Goal: Information Seeking & Learning: Understand process/instructions

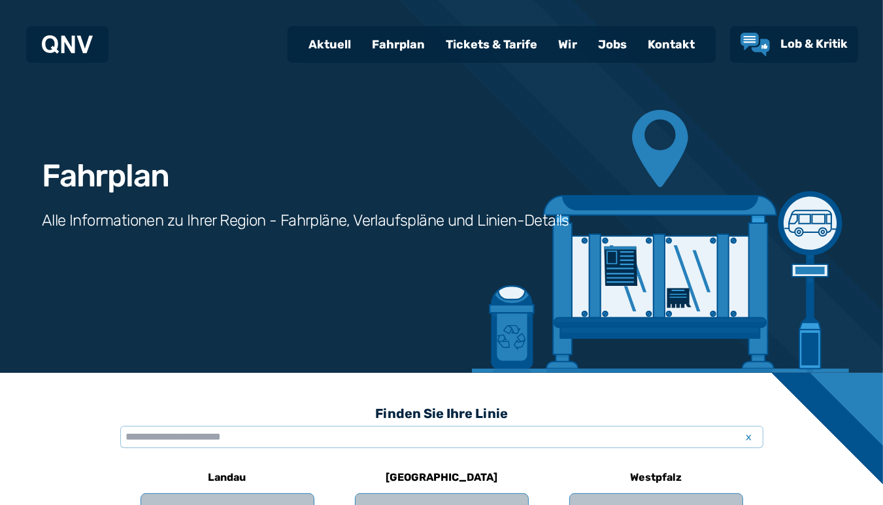
scroll to position [276, 0]
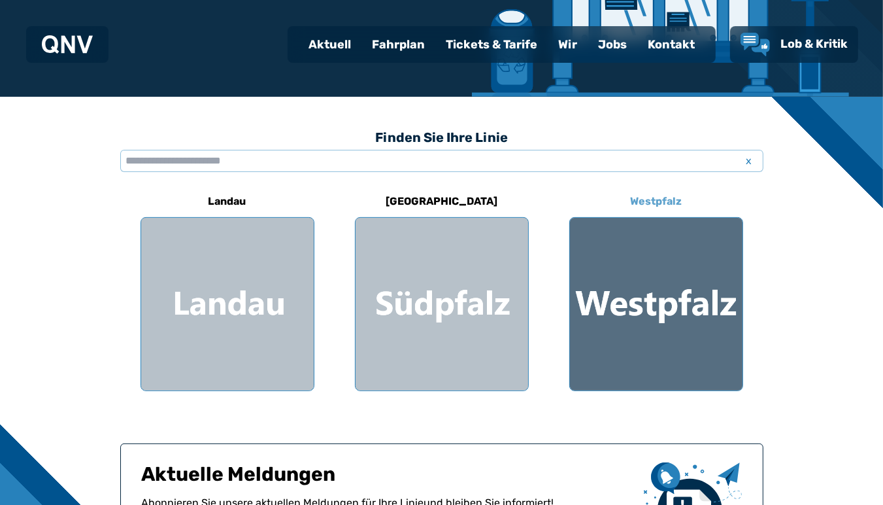
click at [614, 273] on div at bounding box center [656, 304] width 173 height 173
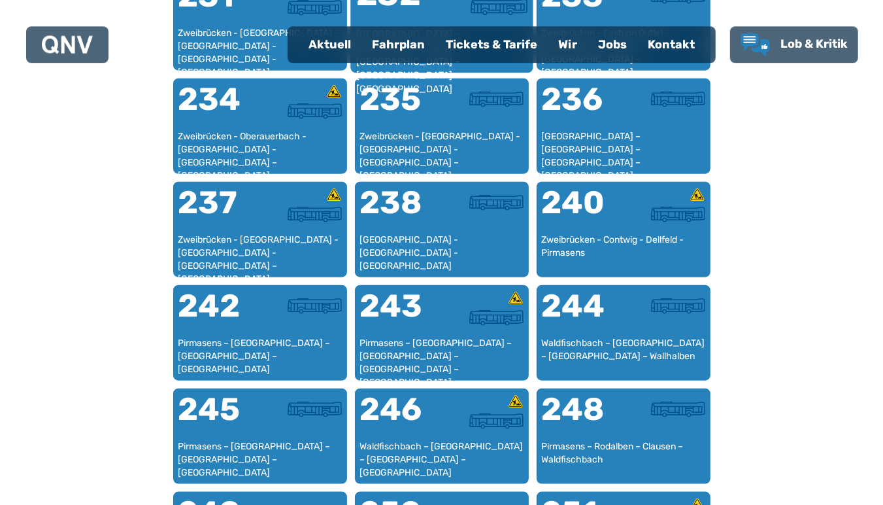
scroll to position [1300, 0]
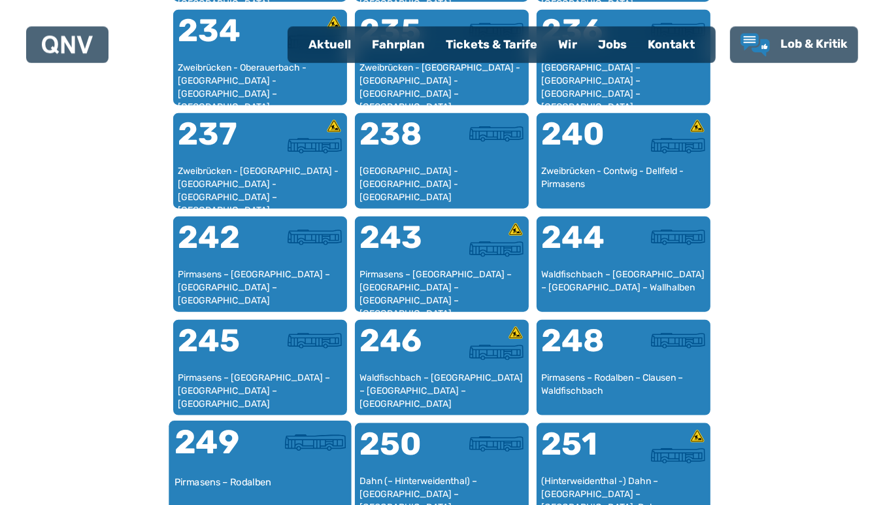
click at [222, 467] on div "249" at bounding box center [217, 449] width 86 height 49
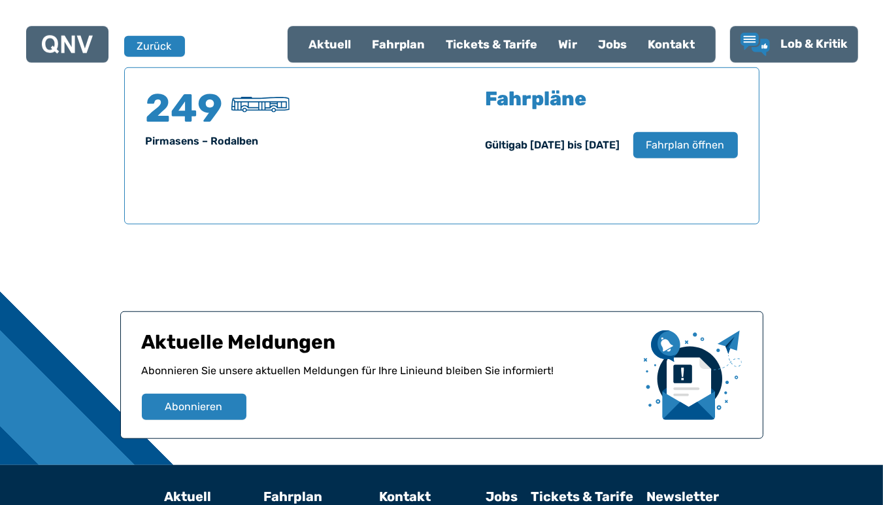
scroll to position [861, 0]
click at [683, 143] on span "Fahrplan öffnen" at bounding box center [685, 145] width 80 height 16
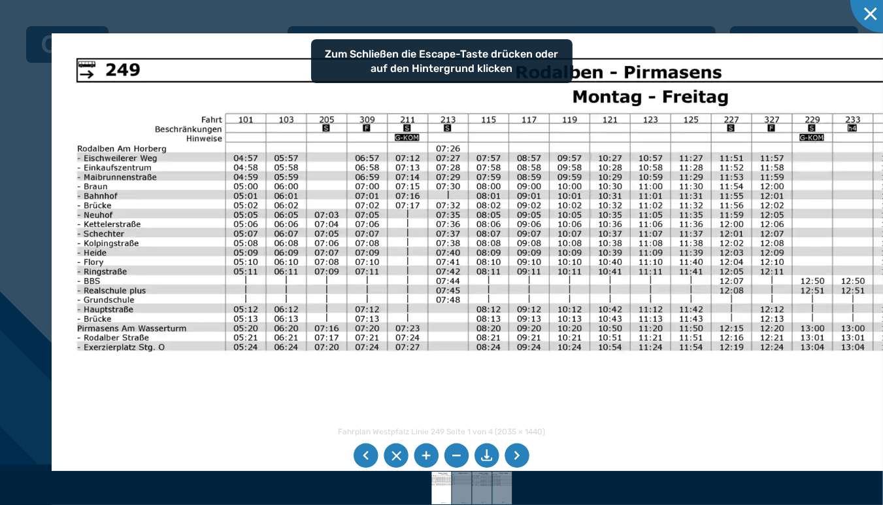
click at [287, 239] on img at bounding box center [587, 412] width 1071 height 758
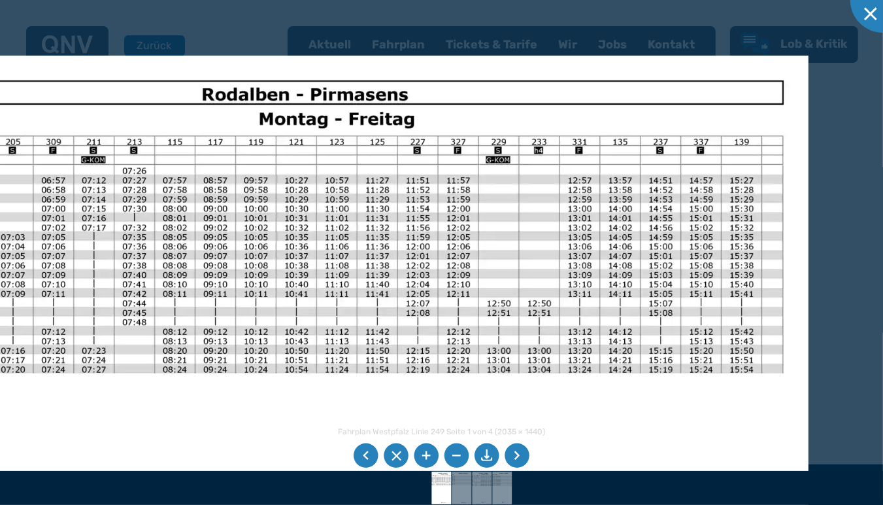
click at [453, 142] on img at bounding box center [273, 435] width 1071 height 758
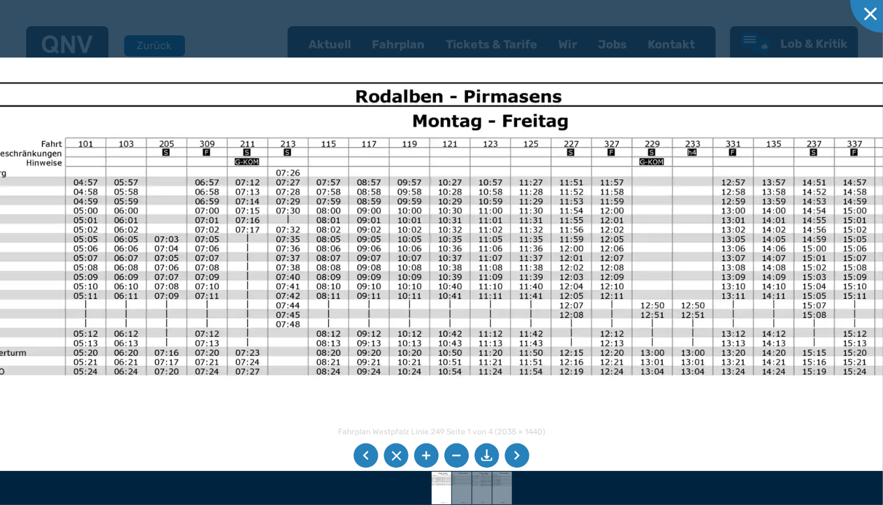
click at [352, 156] on img at bounding box center [427, 437] width 1071 height 758
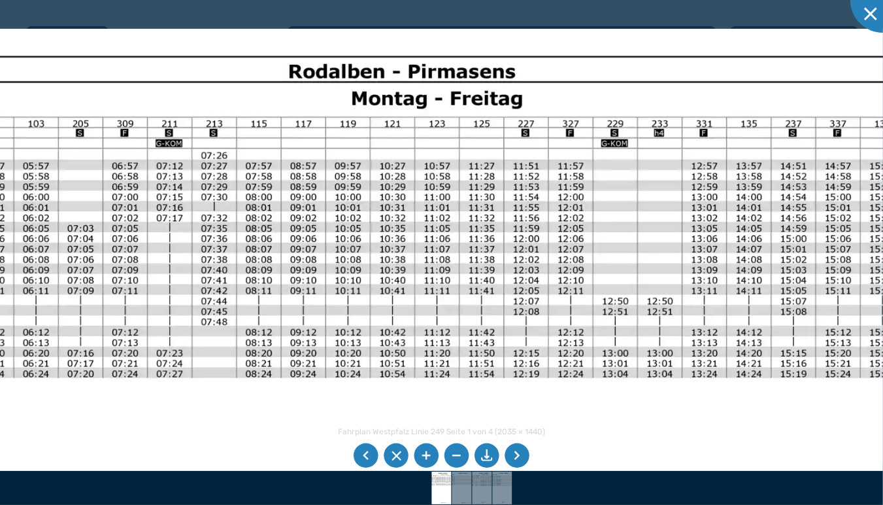
click at [370, 184] on img at bounding box center [367, 446] width 1178 height 834
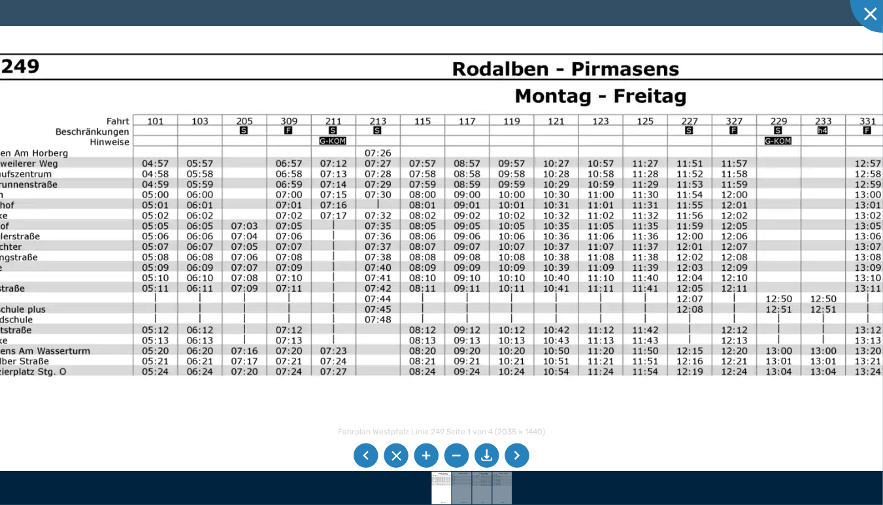
click at [310, 225] on img at bounding box center [531, 443] width 1178 height 834
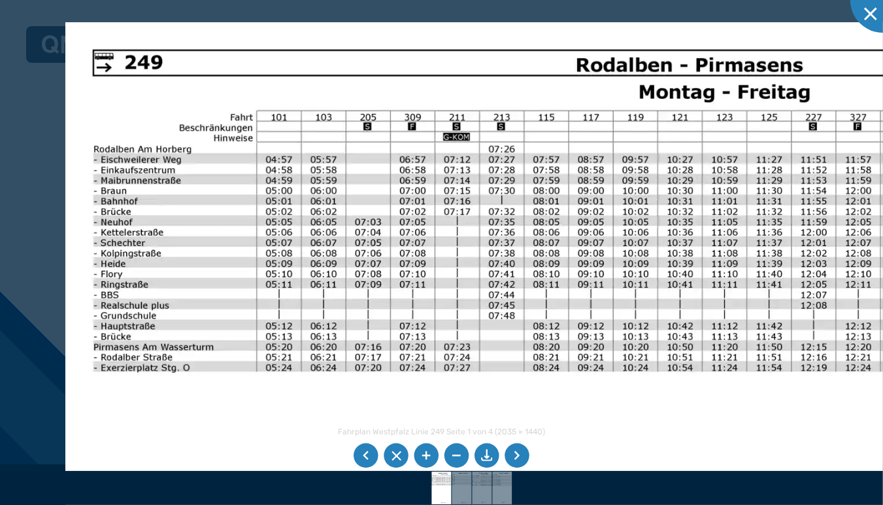
click at [286, 232] on img at bounding box center [654, 439] width 1178 height 834
click at [512, 298] on img at bounding box center [654, 439] width 1178 height 834
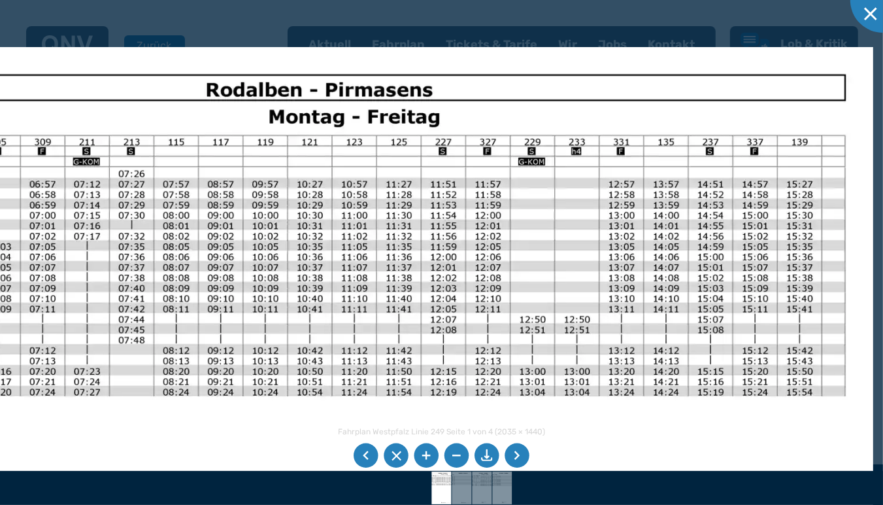
click at [329, 232] on img at bounding box center [284, 464] width 1178 height 834
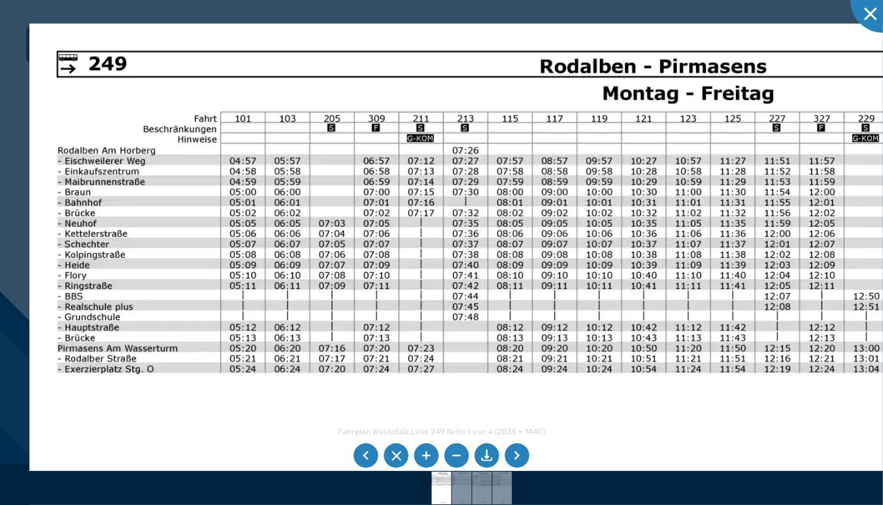
click at [867, 301] on img at bounding box center [618, 441] width 1178 height 834
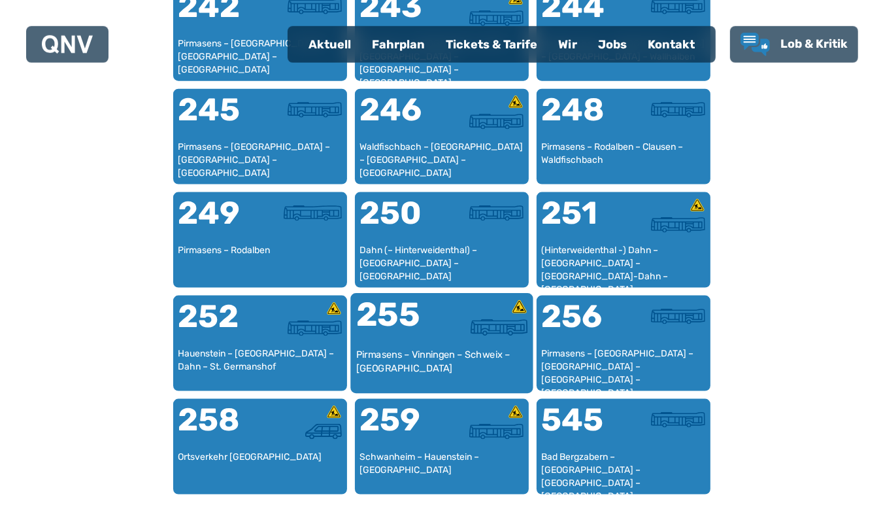
scroll to position [1507, 0]
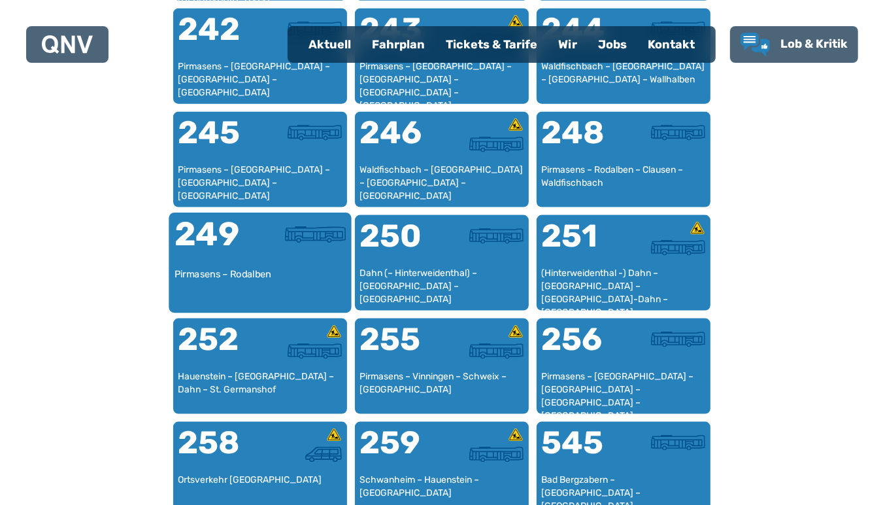
click at [289, 264] on div at bounding box center [303, 242] width 86 height 49
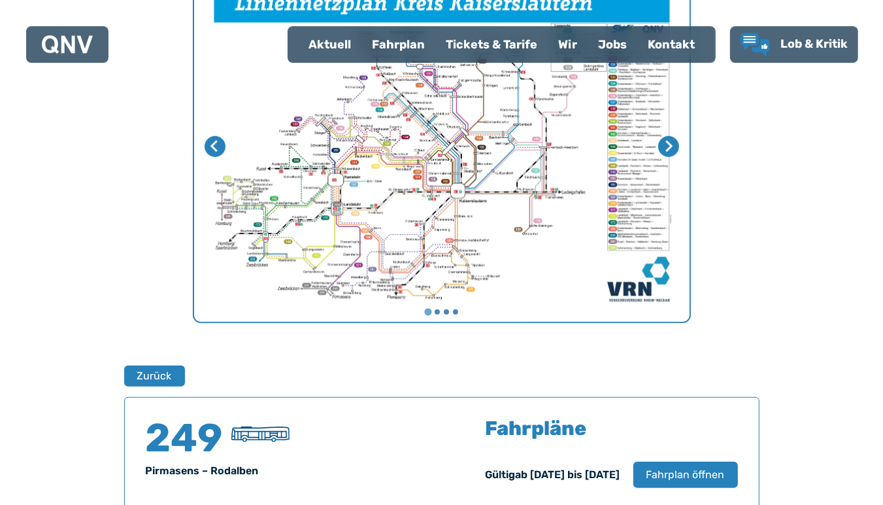
scroll to position [446, 0]
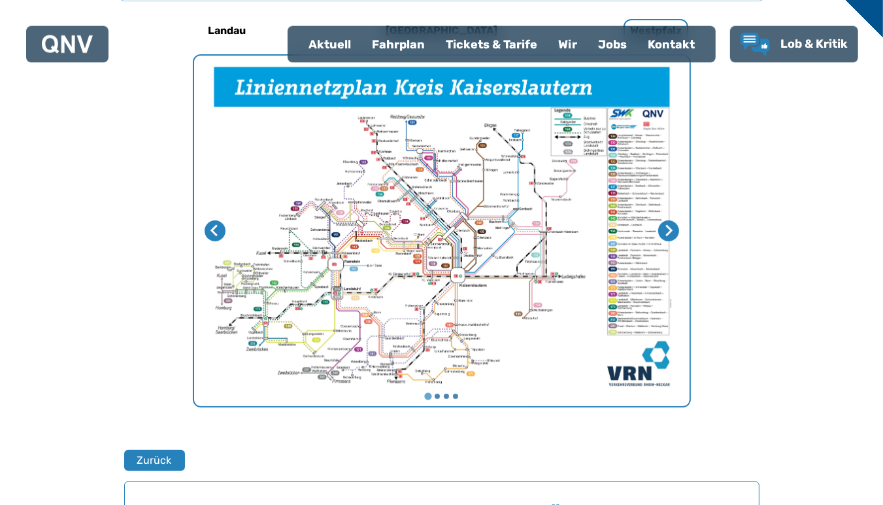
click at [448, 175] on img "1 von 4" at bounding box center [441, 231] width 495 height 350
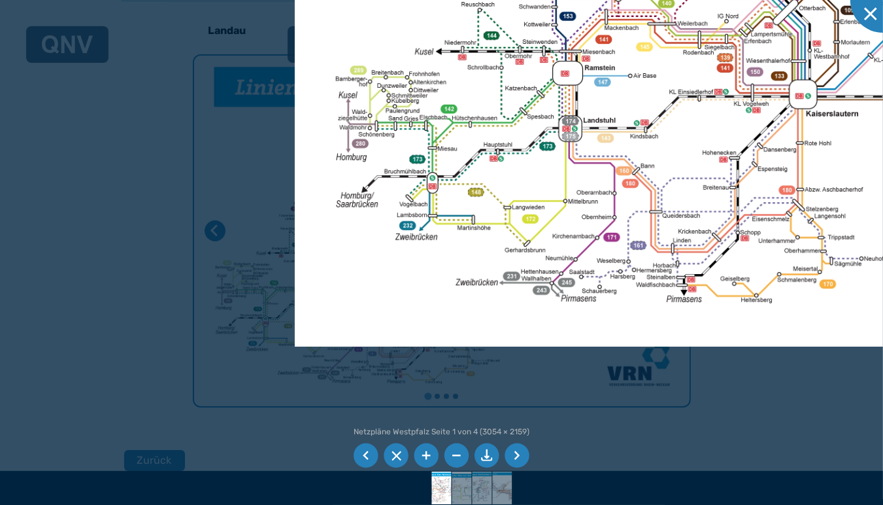
click at [114, 67] on div at bounding box center [441, 252] width 883 height 505
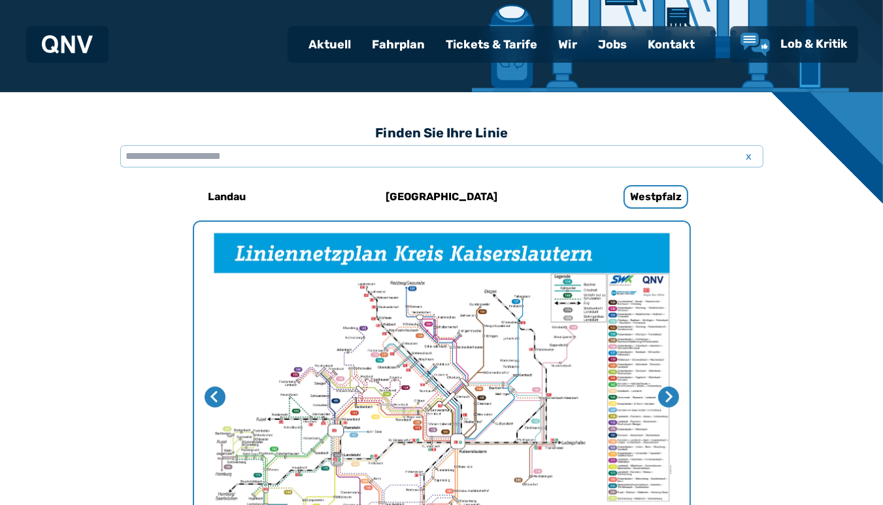
scroll to position [170, 0]
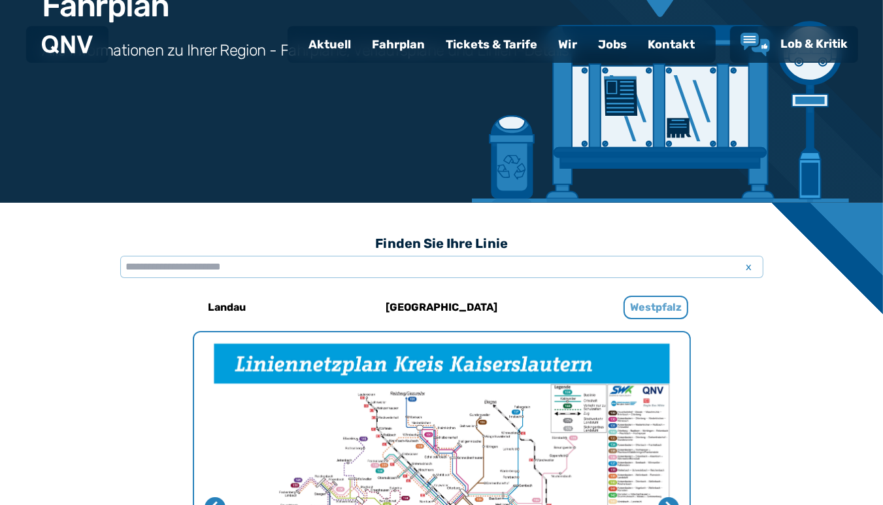
click at [642, 309] on h6 "Westpfalz" at bounding box center [656, 307] width 65 height 24
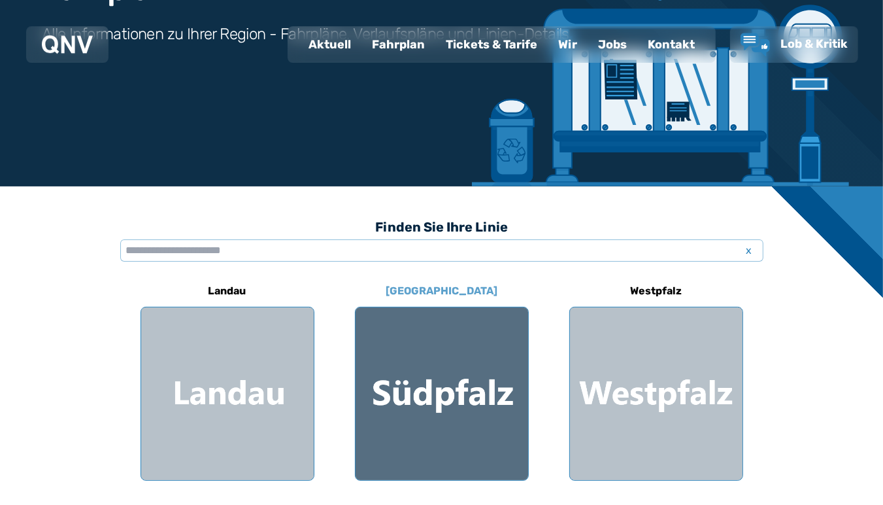
scroll to position [207, 0]
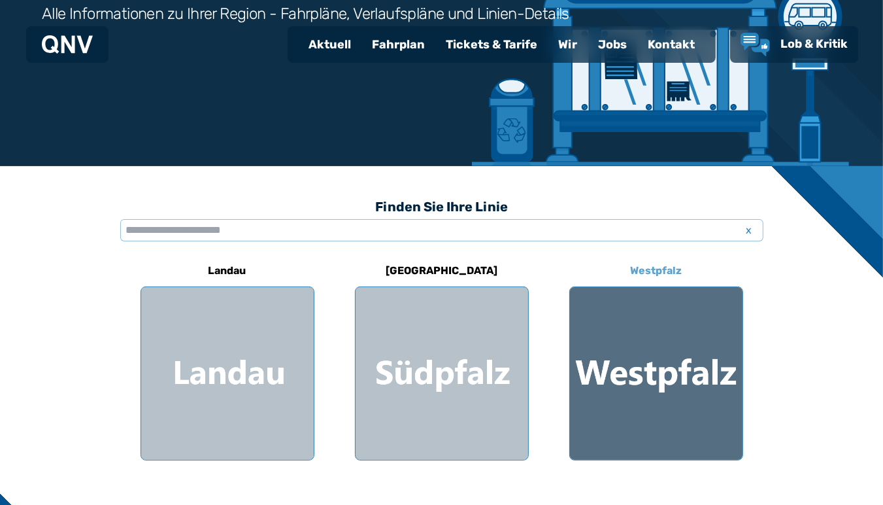
click at [642, 373] on div at bounding box center [656, 373] width 173 height 173
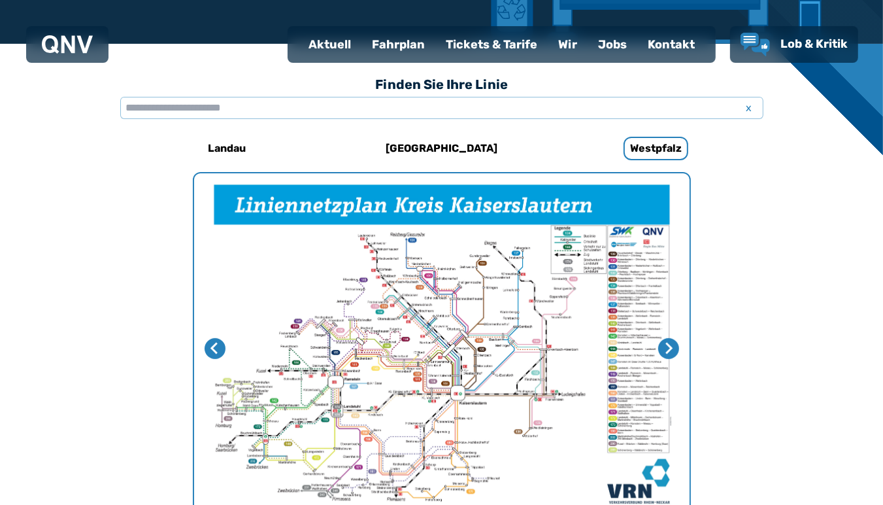
scroll to position [334, 0]
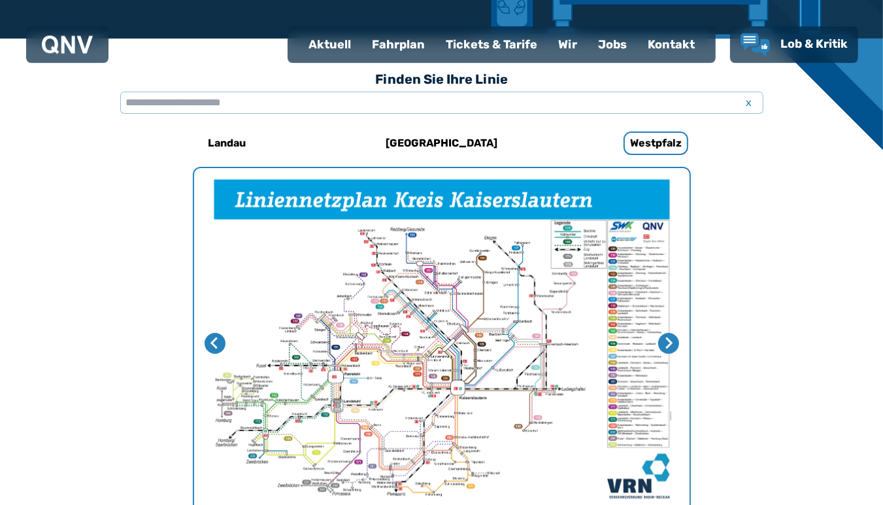
click at [441, 330] on img "1 von 4" at bounding box center [441, 343] width 495 height 350
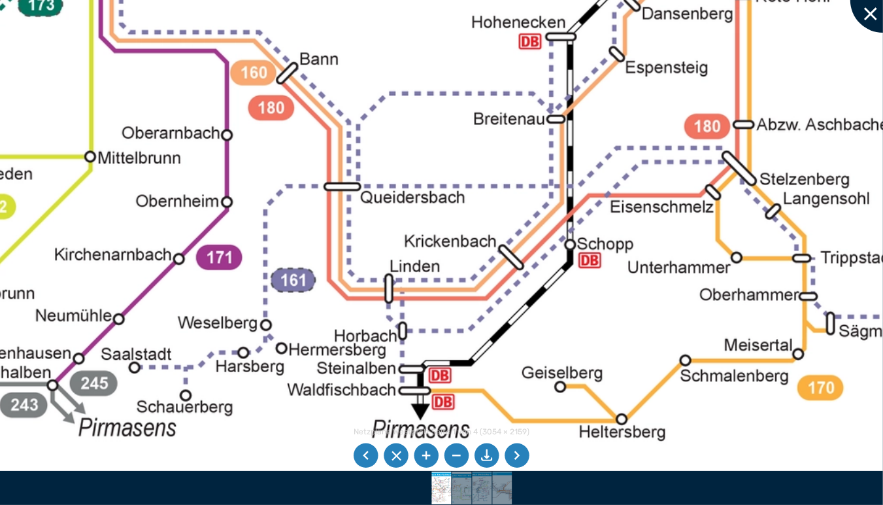
click at [882, 24] on div at bounding box center [882, -1] width 65 height 65
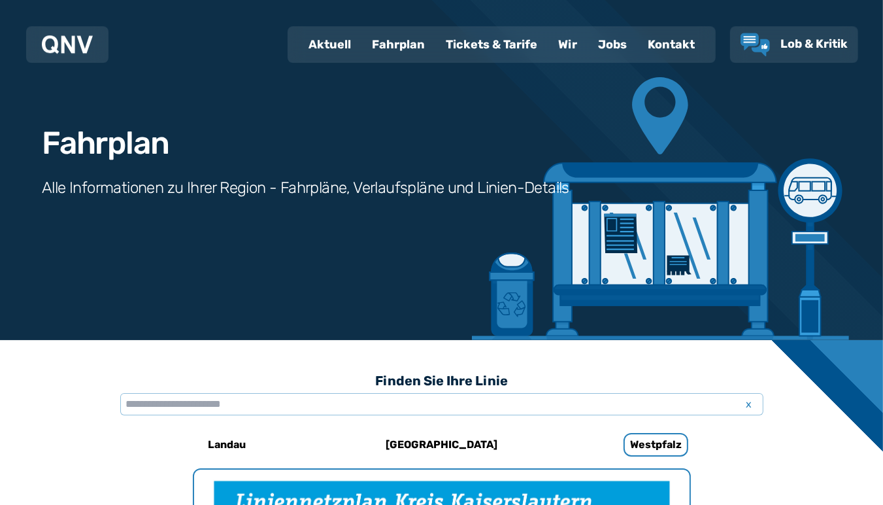
scroll to position [0, 0]
